Goal: Task Accomplishment & Management: Use online tool/utility

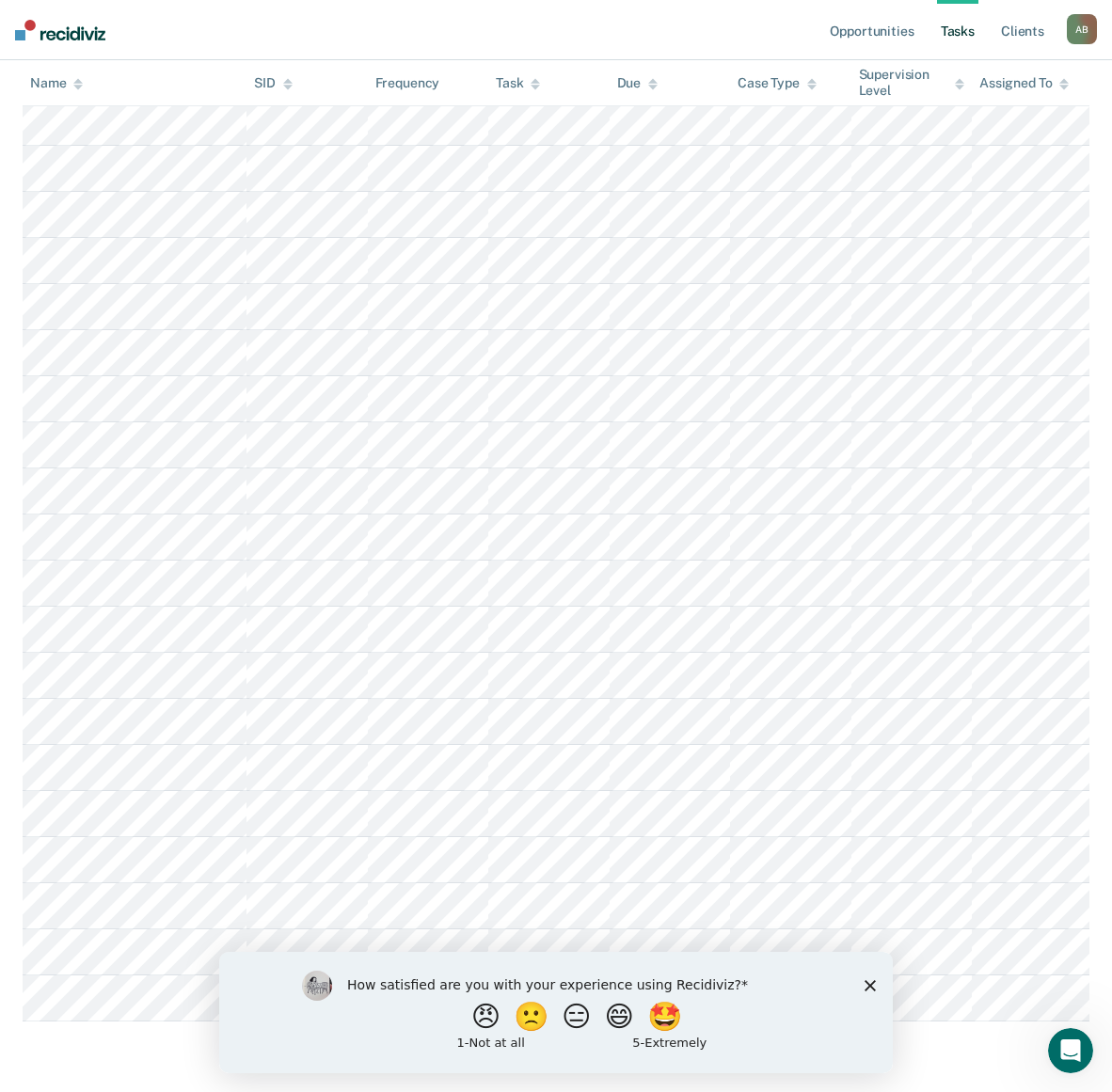
scroll to position [1184, 0]
click at [470, 1015] on button "😠" at bounding box center [487, 1015] width 44 height 37
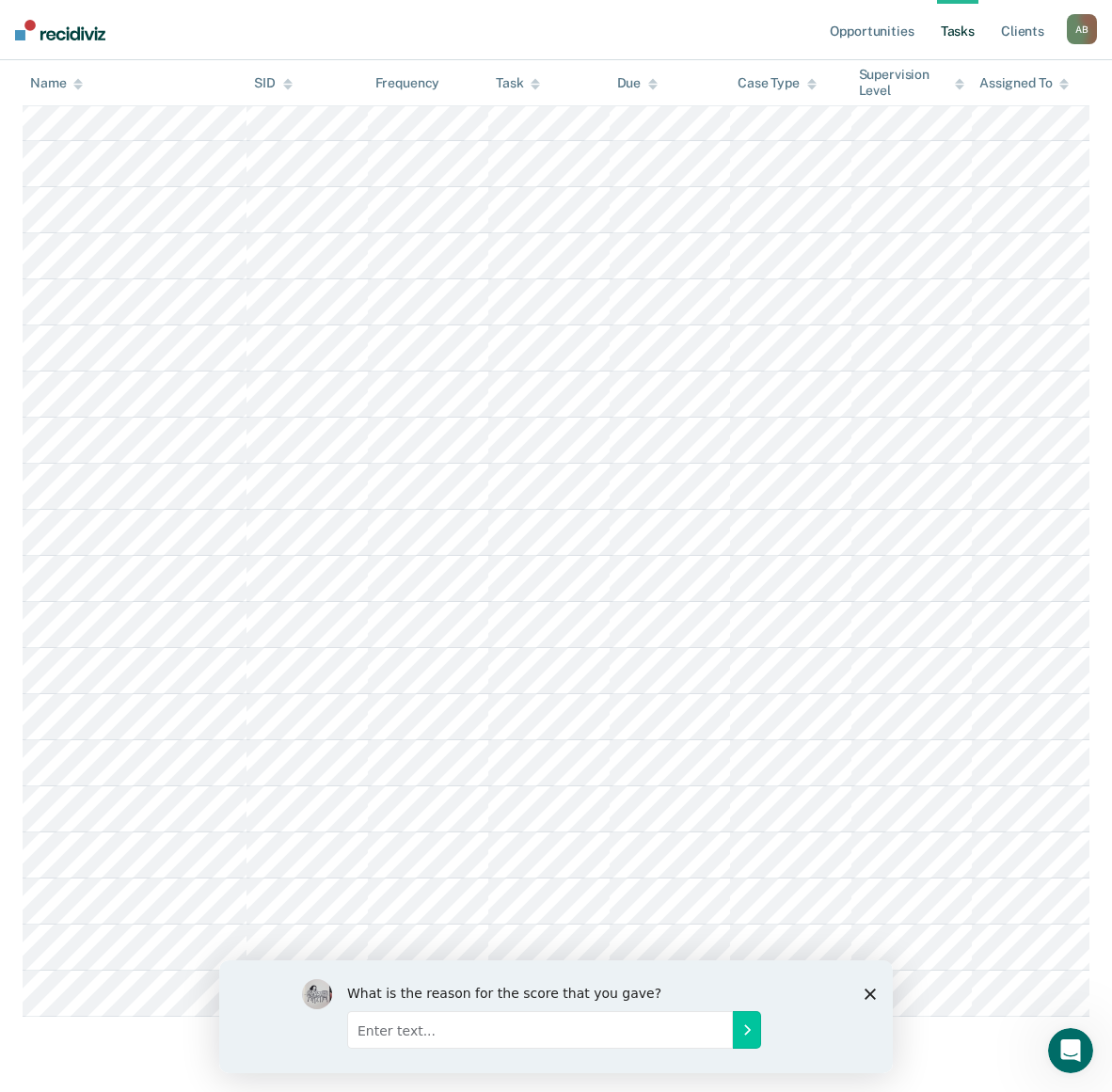
click at [875, 992] on icon "Close survey" at bounding box center [870, 993] width 11 height 11
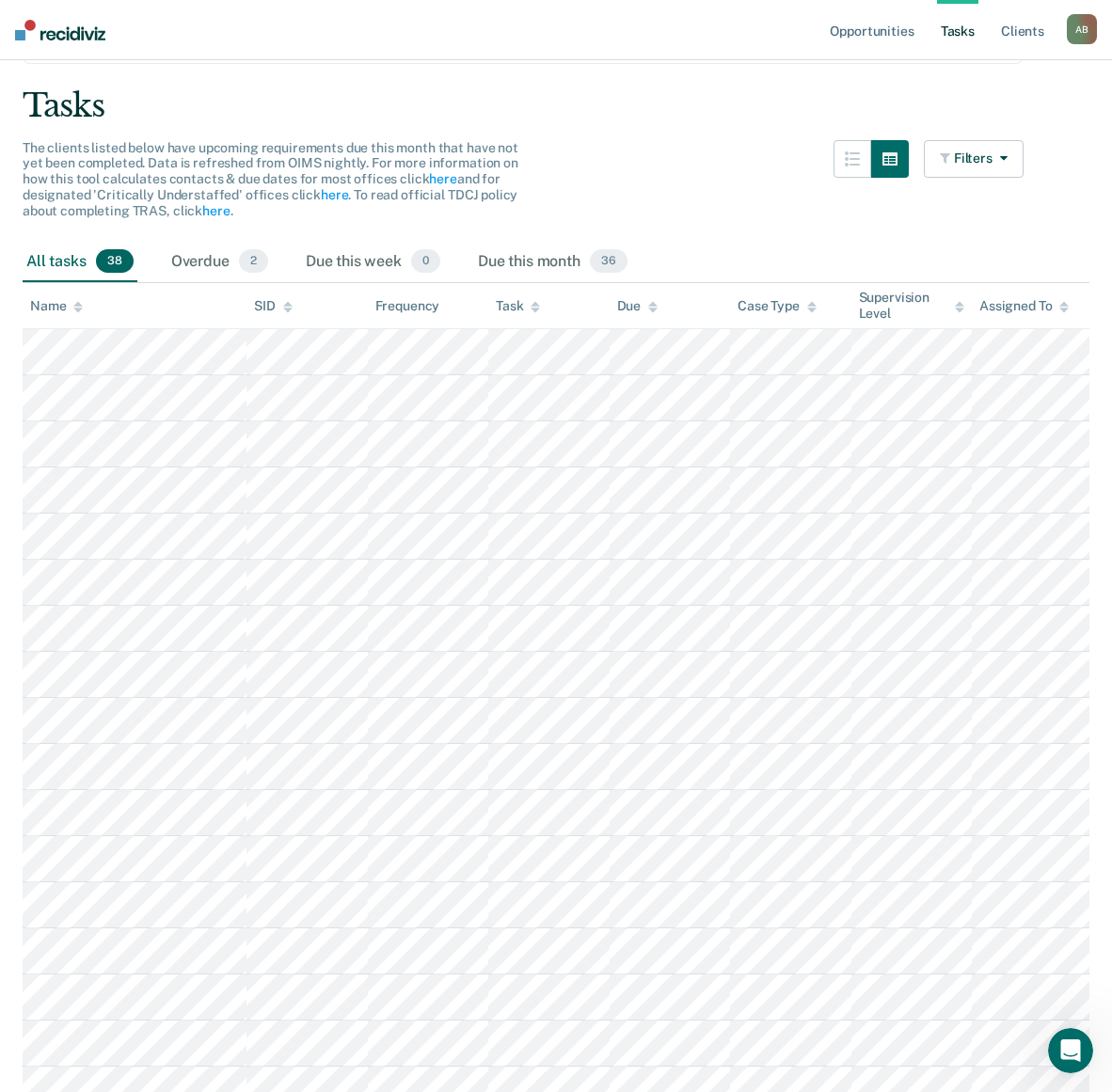
scroll to position [0, 0]
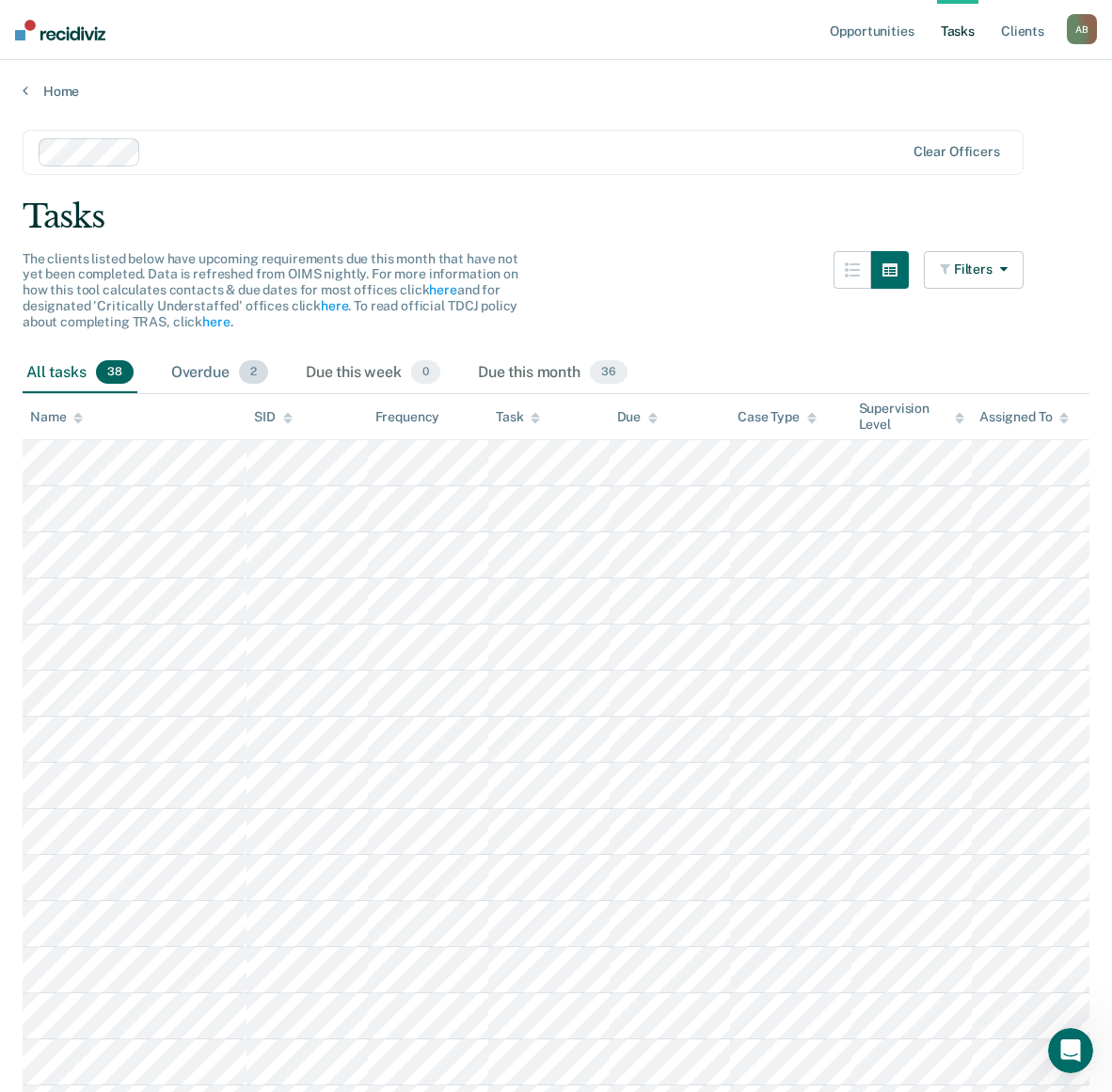
click at [222, 373] on div "Overdue 2" at bounding box center [219, 373] width 104 height 41
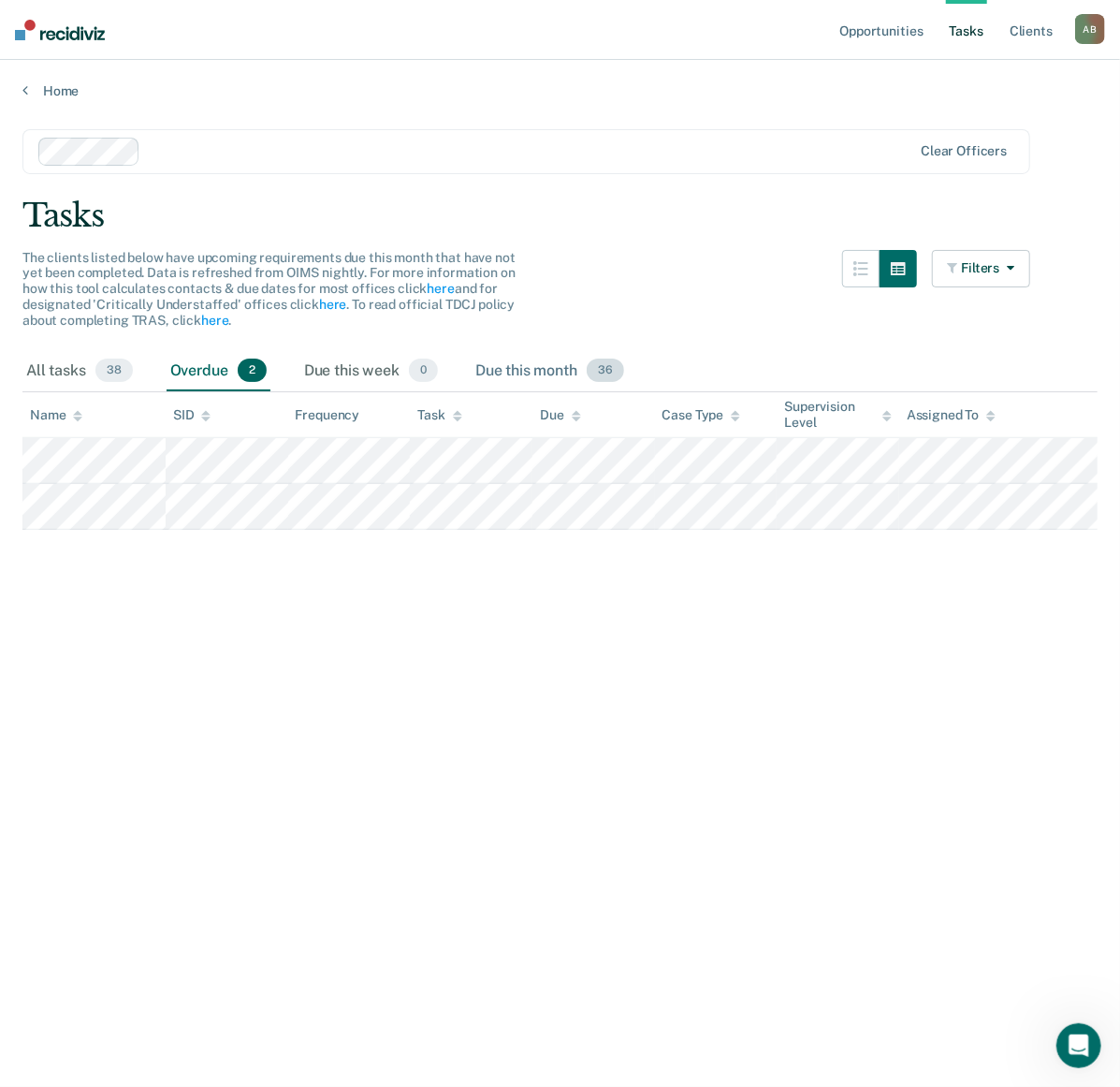
click at [525, 366] on div "Due this month 36" at bounding box center [550, 371] width 157 height 41
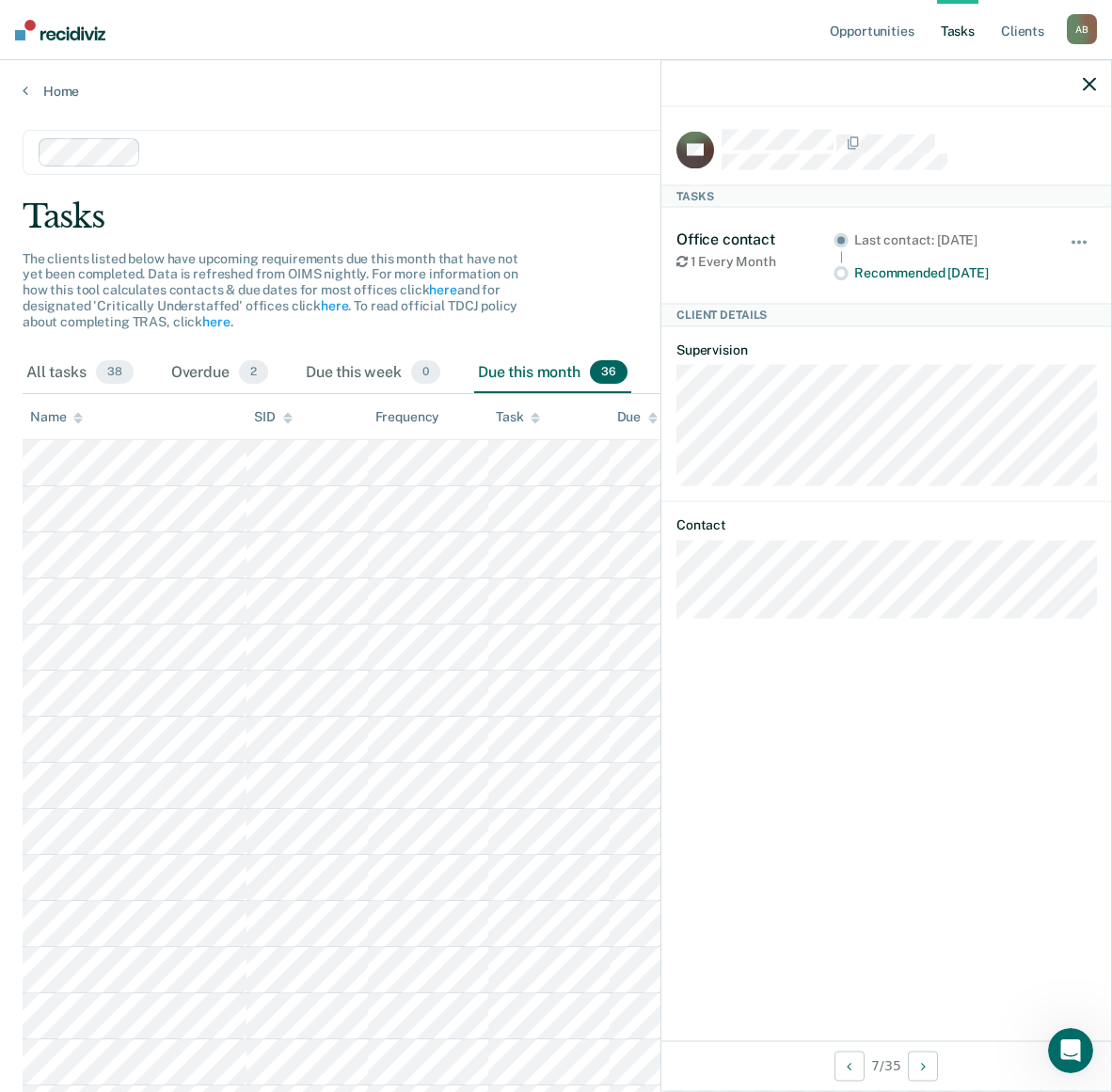
click at [1087, 84] on icon "button" at bounding box center [1089, 84] width 13 height 13
